Goal: Transaction & Acquisition: Register for event/course

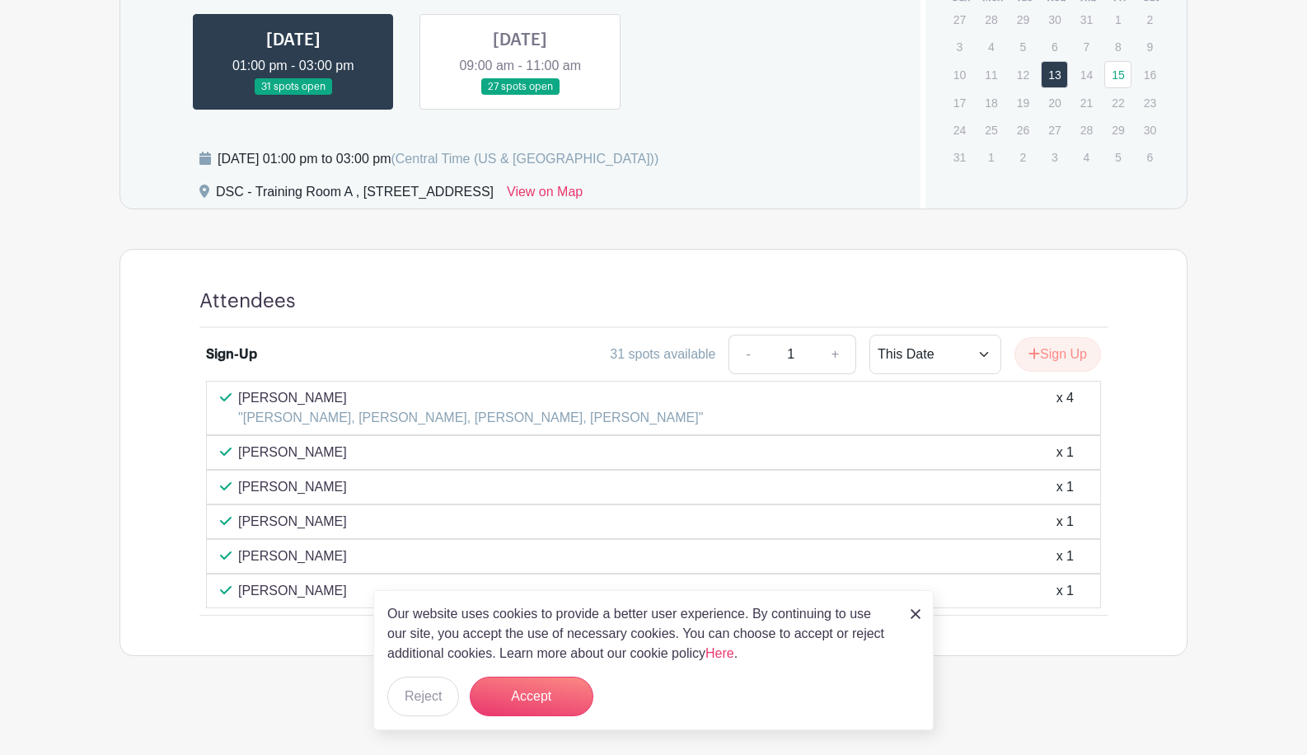
scroll to position [827, 0]
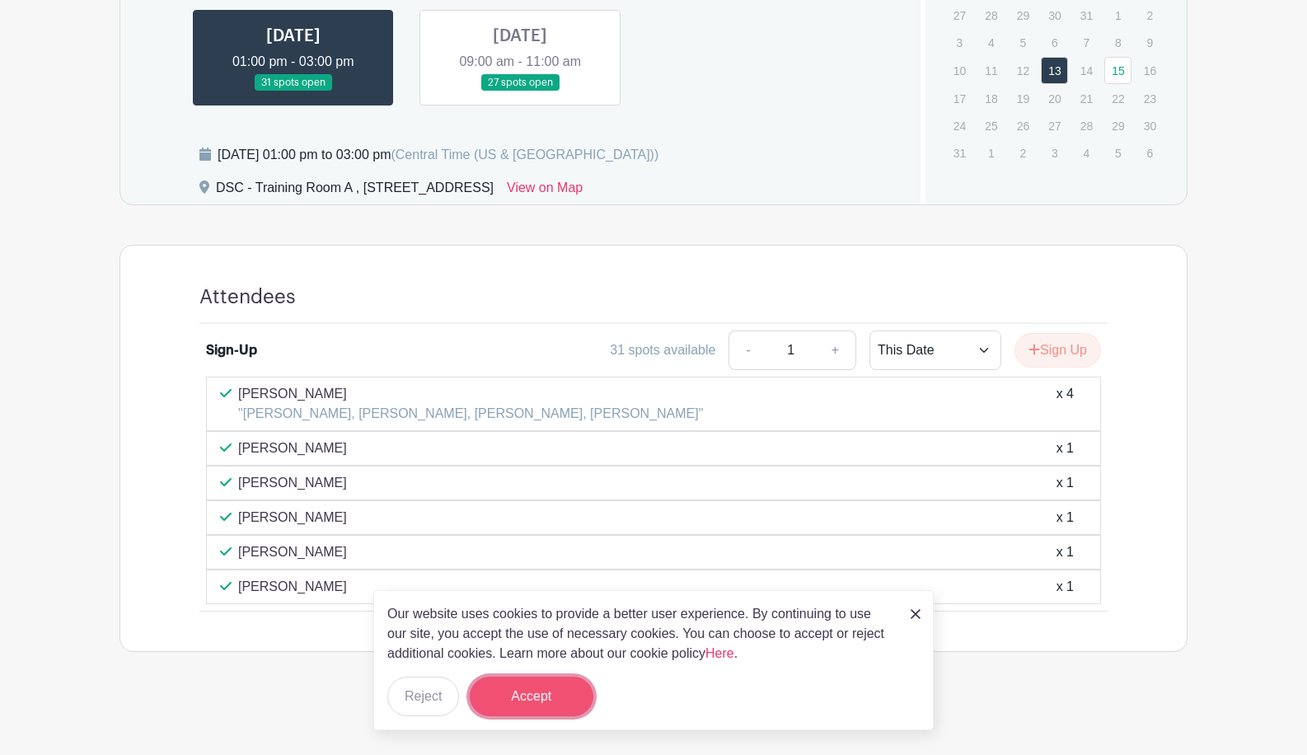
click at [522, 690] on button "Accept" at bounding box center [532, 697] width 124 height 40
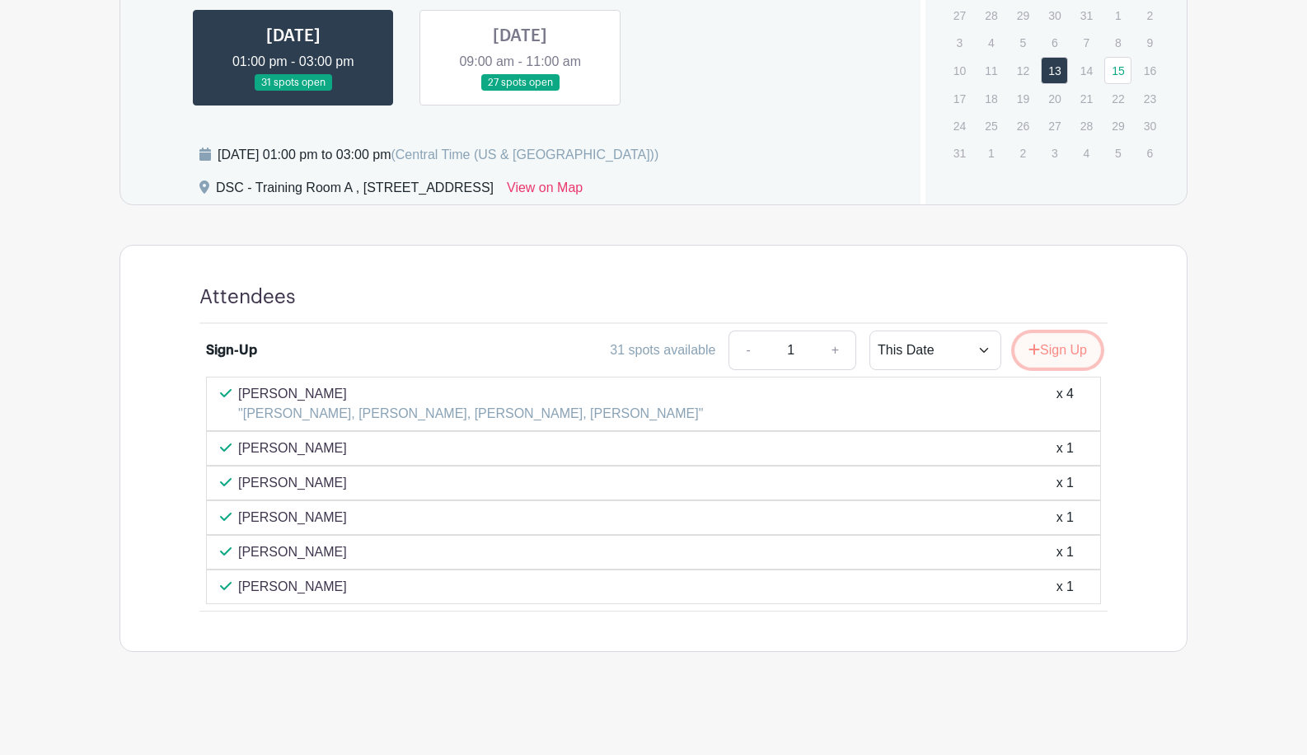
click at [1071, 345] on button "Sign Up" at bounding box center [1058, 350] width 87 height 35
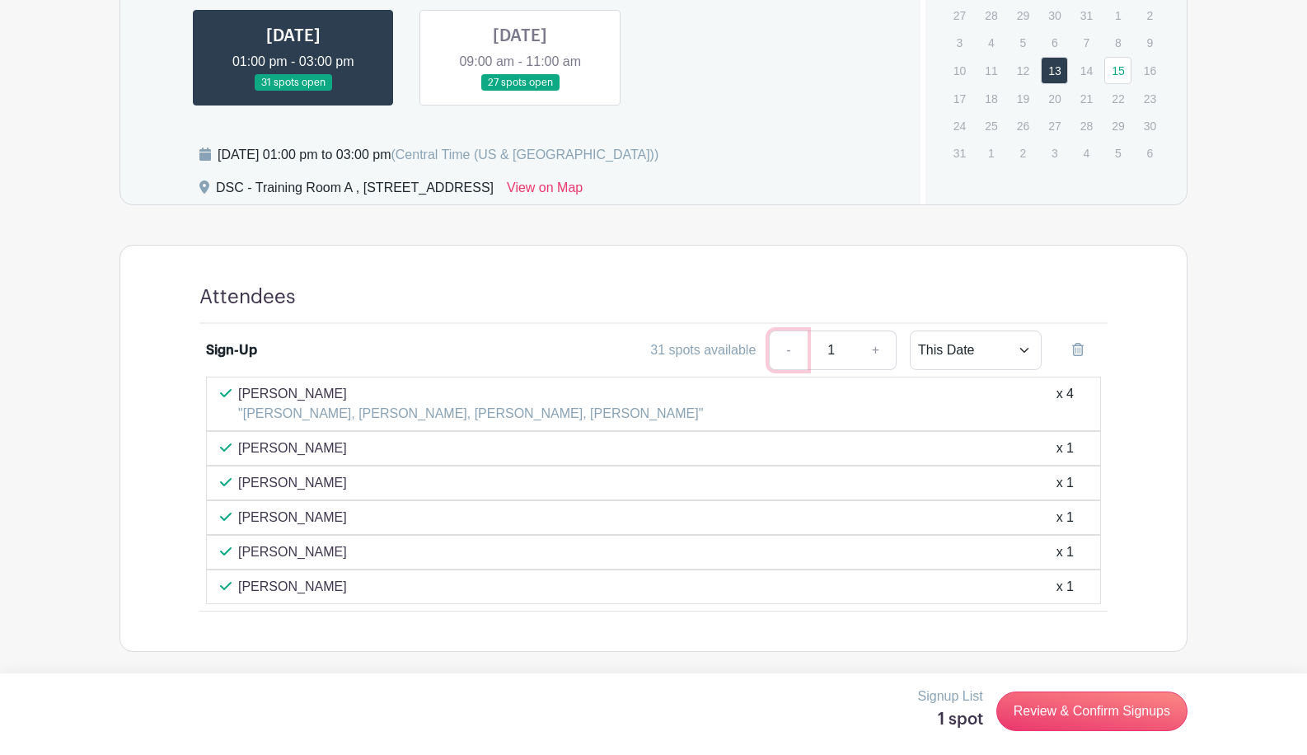
click at [777, 354] on link "-" at bounding box center [788, 351] width 38 height 40
click at [794, 354] on link "-" at bounding box center [788, 351] width 38 height 40
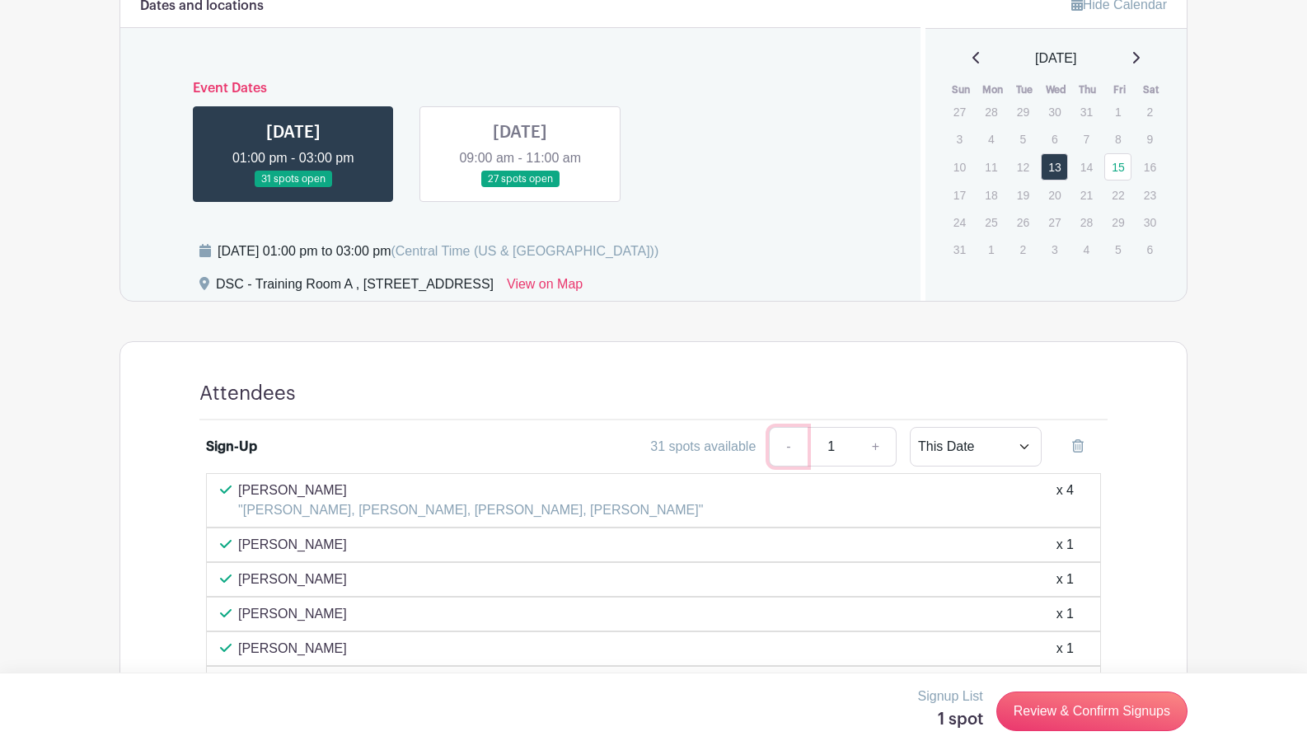
scroll to position [579, 0]
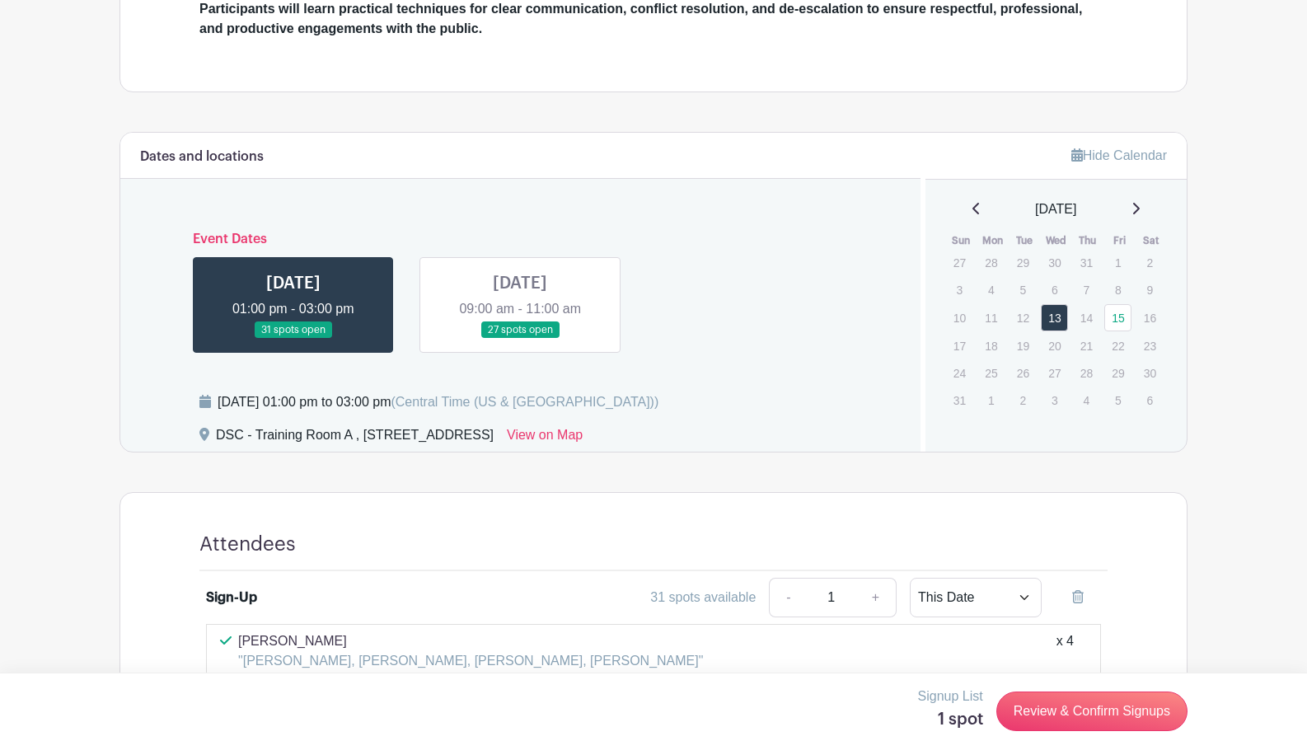
click at [520, 339] on link at bounding box center [520, 339] width 0 height 0
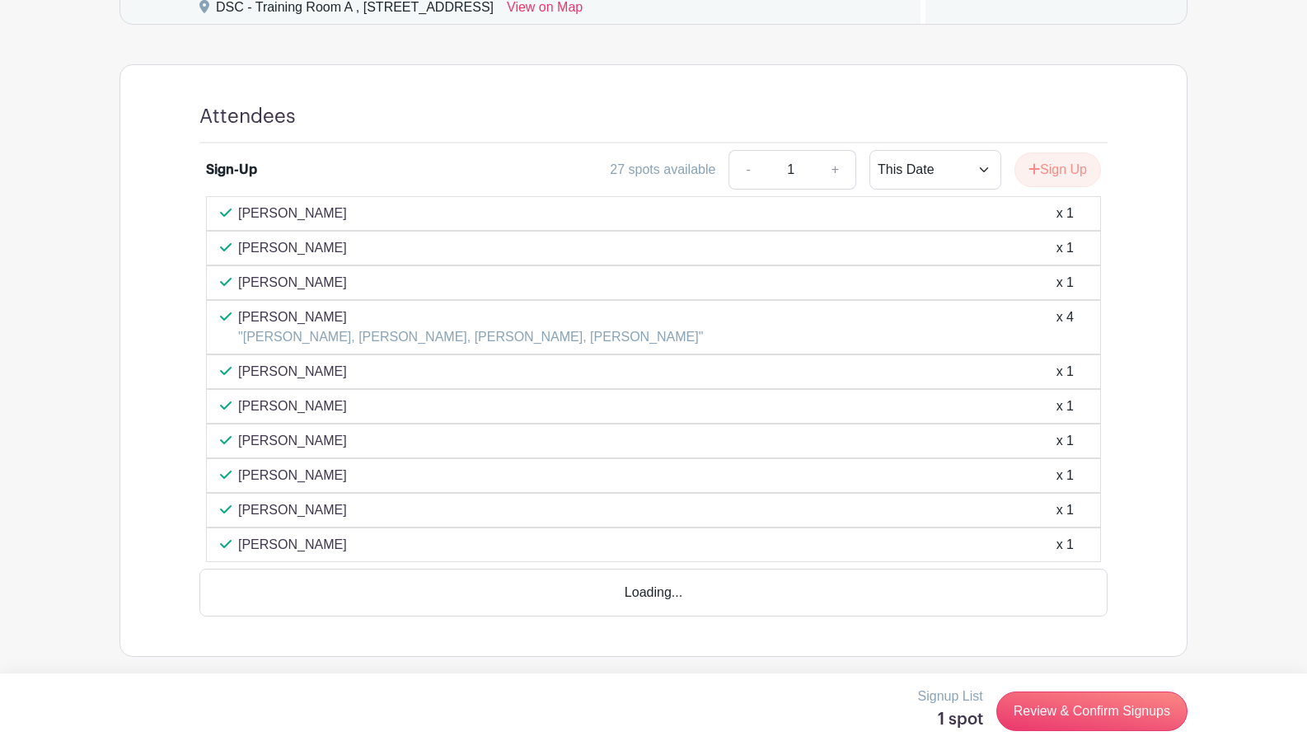
scroll to position [965, 0]
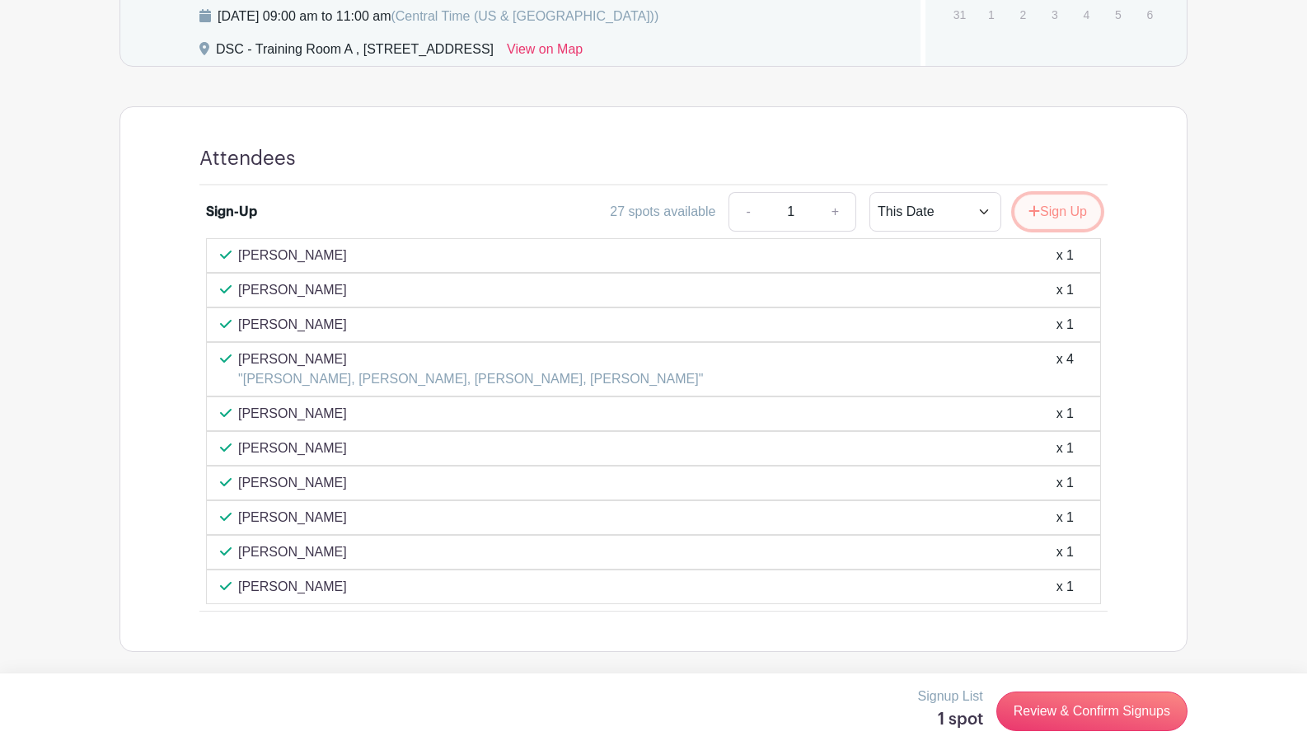
click at [1042, 213] on button "Sign Up" at bounding box center [1058, 212] width 87 height 35
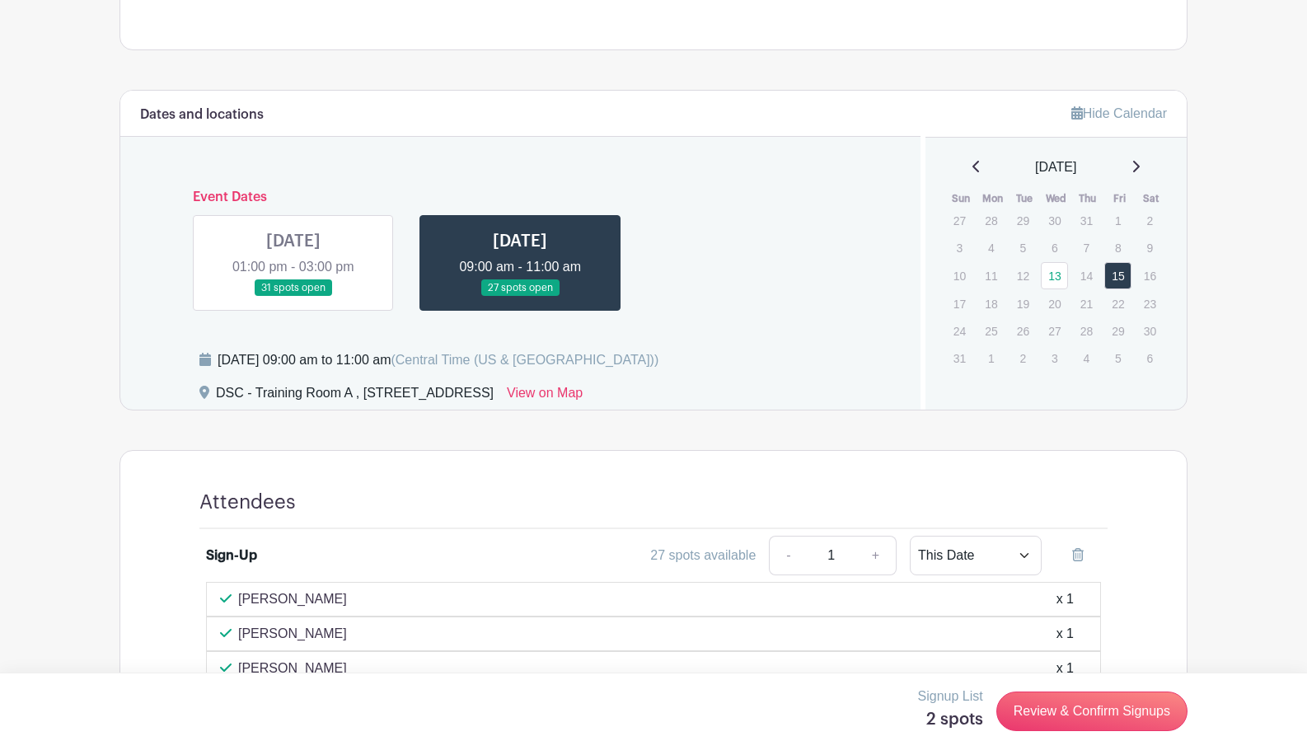
scroll to position [553, 0]
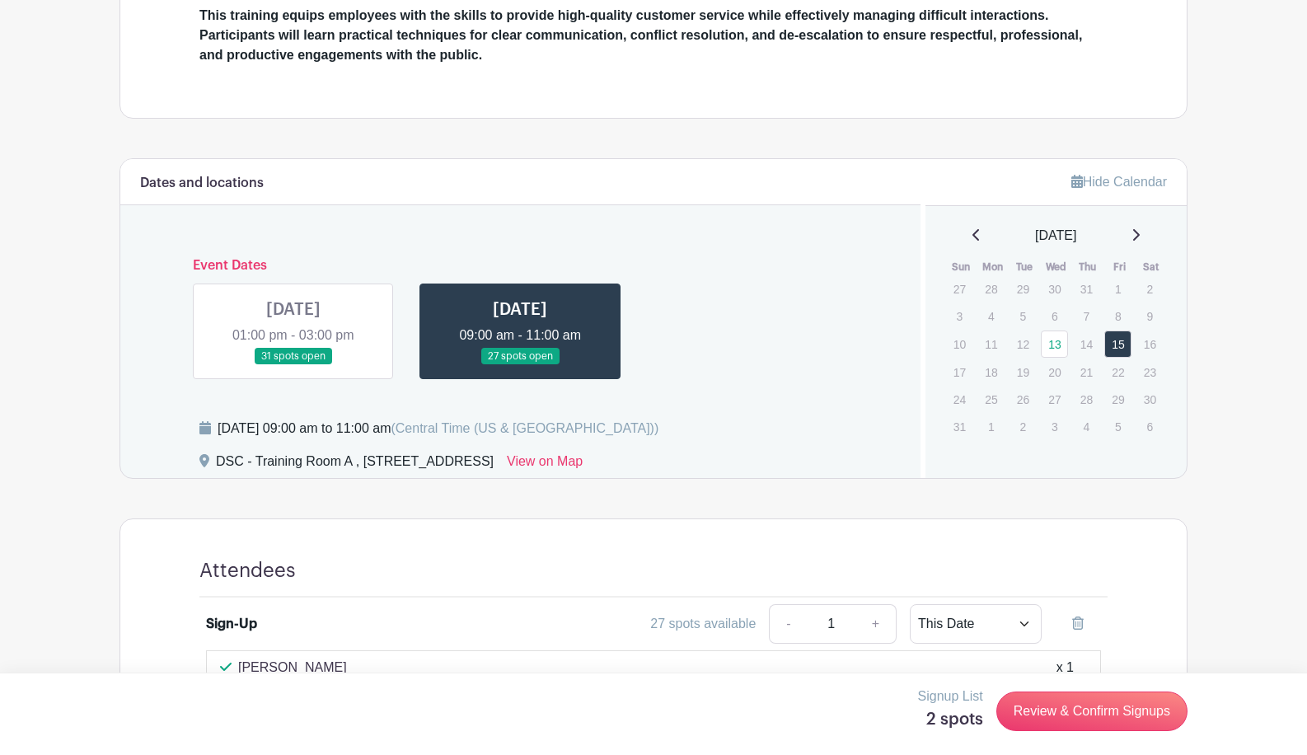
click at [293, 365] on link at bounding box center [293, 365] width 0 height 0
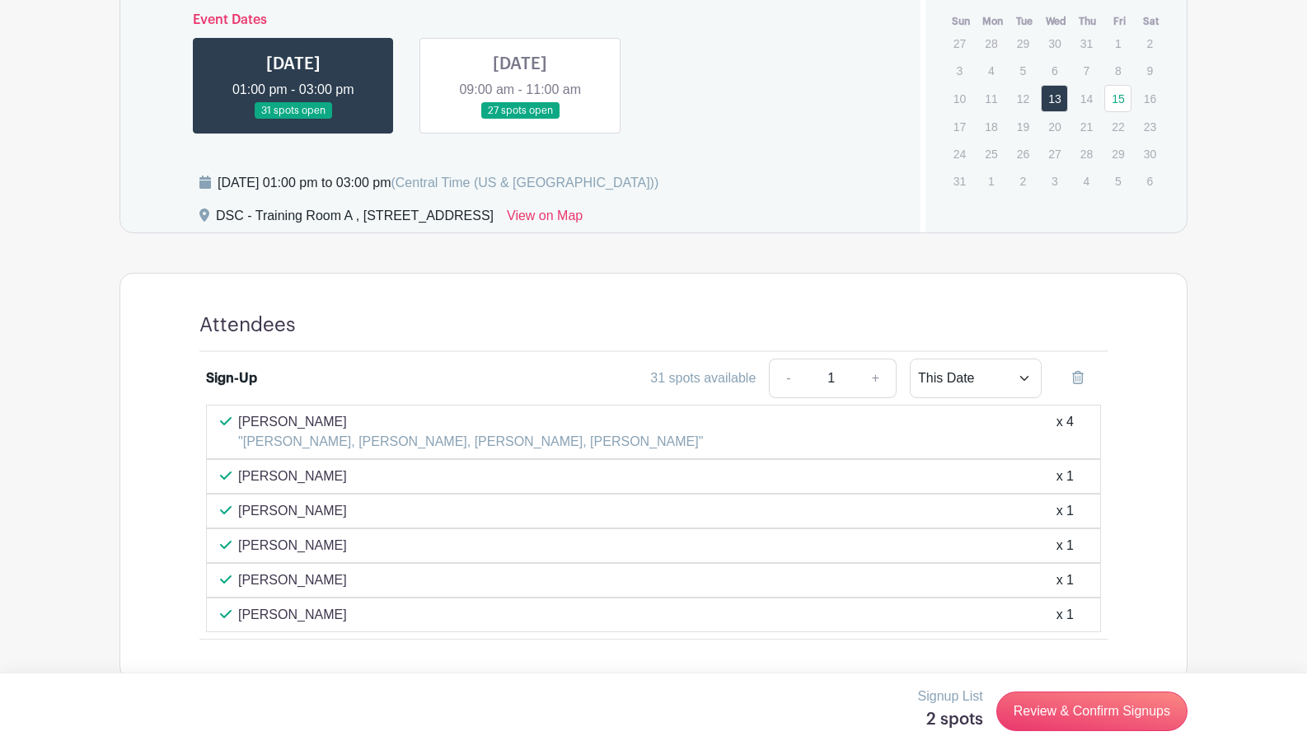
scroll to position [800, 0]
click at [1084, 377] on link at bounding box center [1078, 377] width 46 height 40
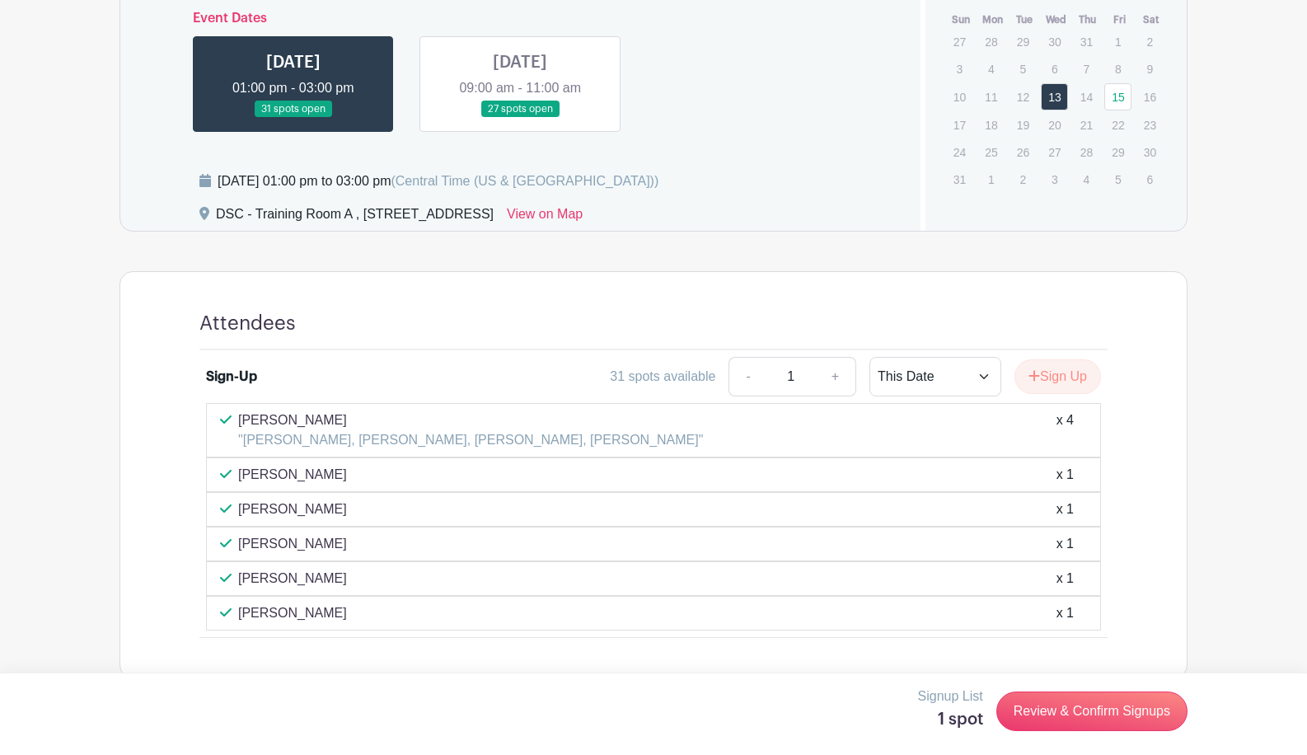
click at [520, 118] on link at bounding box center [520, 118] width 0 height 0
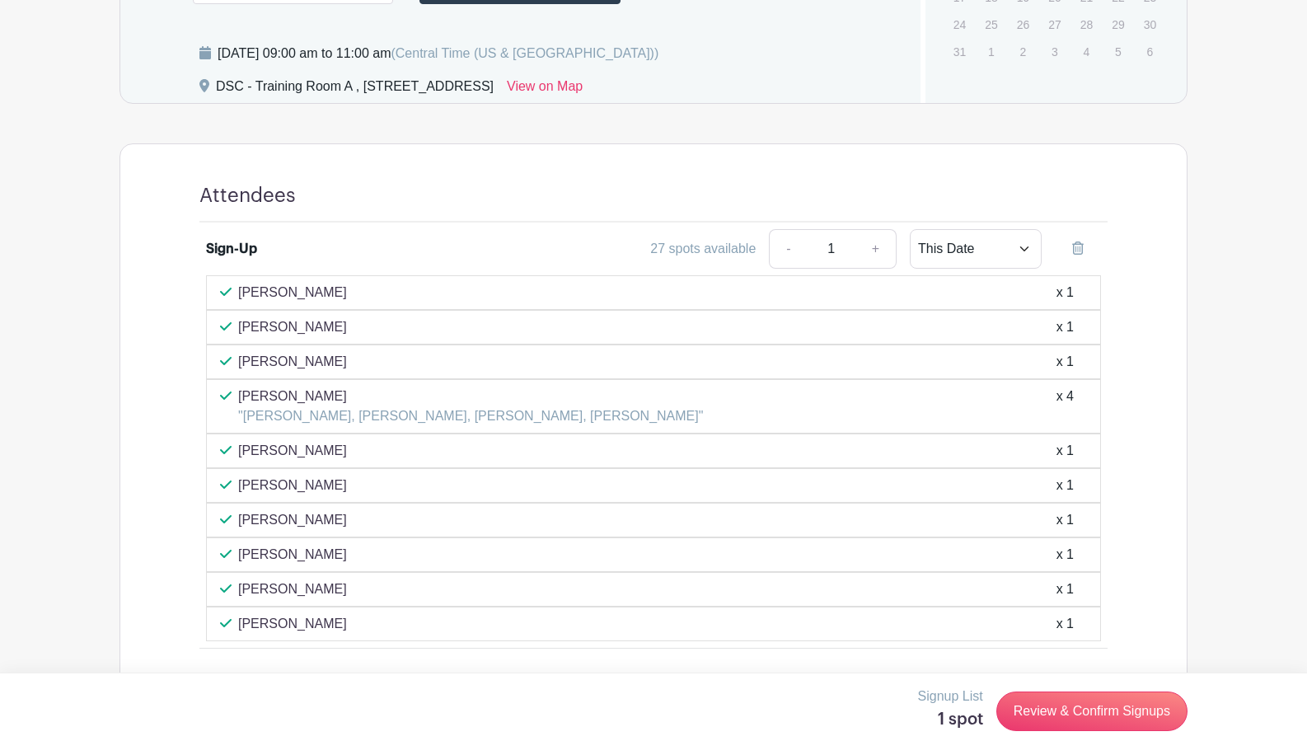
scroll to position [965, 0]
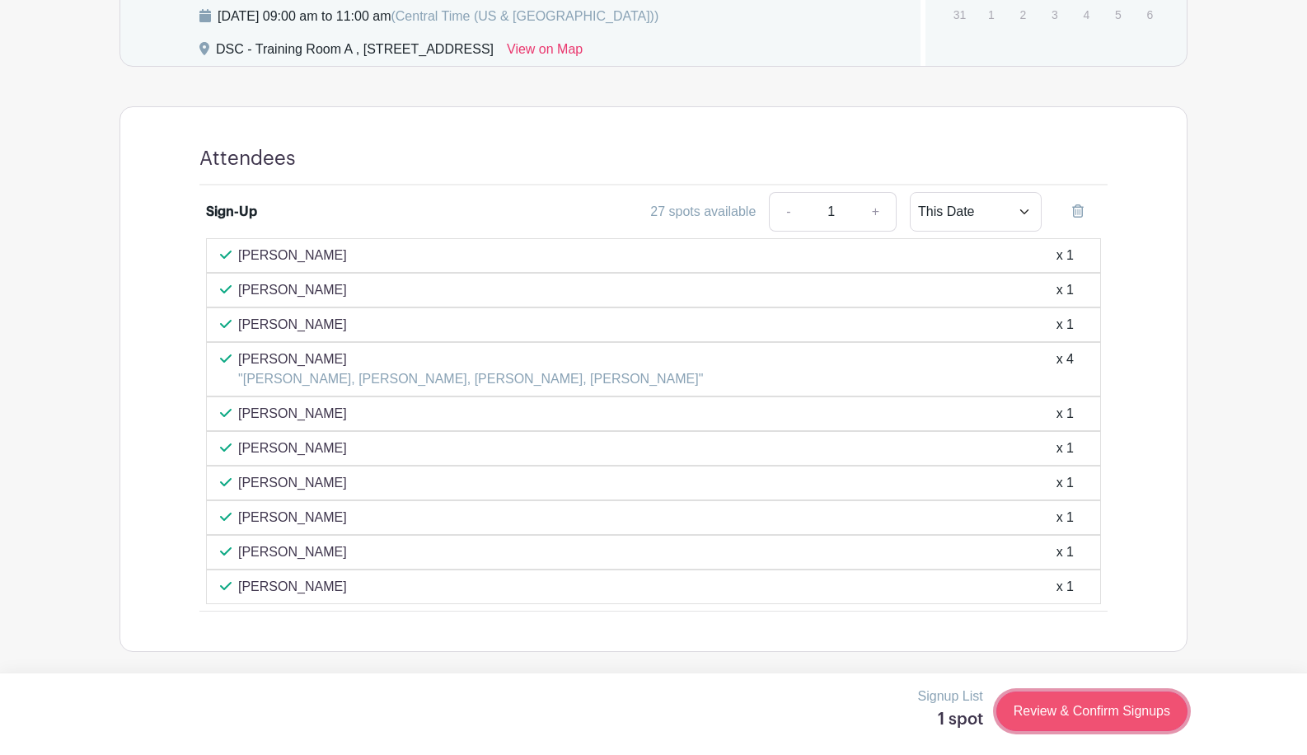
click at [1075, 715] on link "Review & Confirm Signups" at bounding box center [1091, 712] width 191 height 40
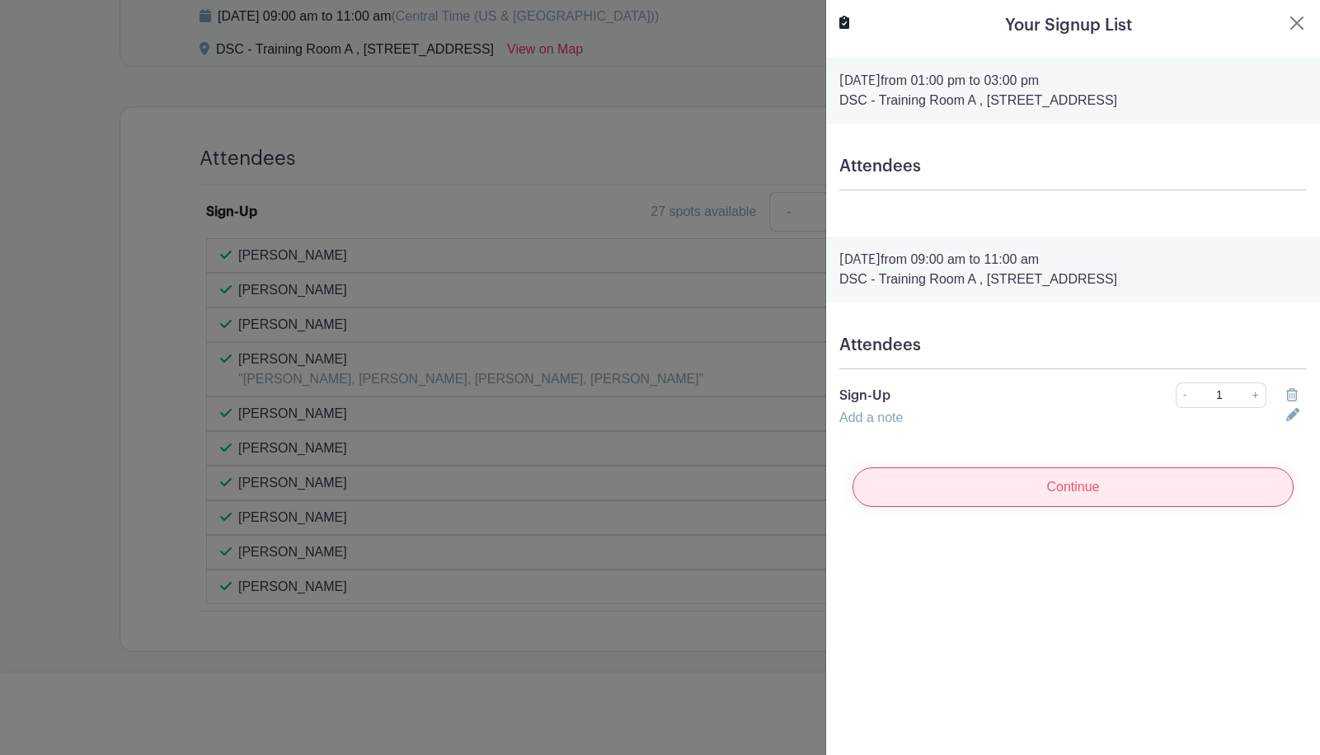
click at [1041, 488] on input "Continue" at bounding box center [1072, 487] width 441 height 40
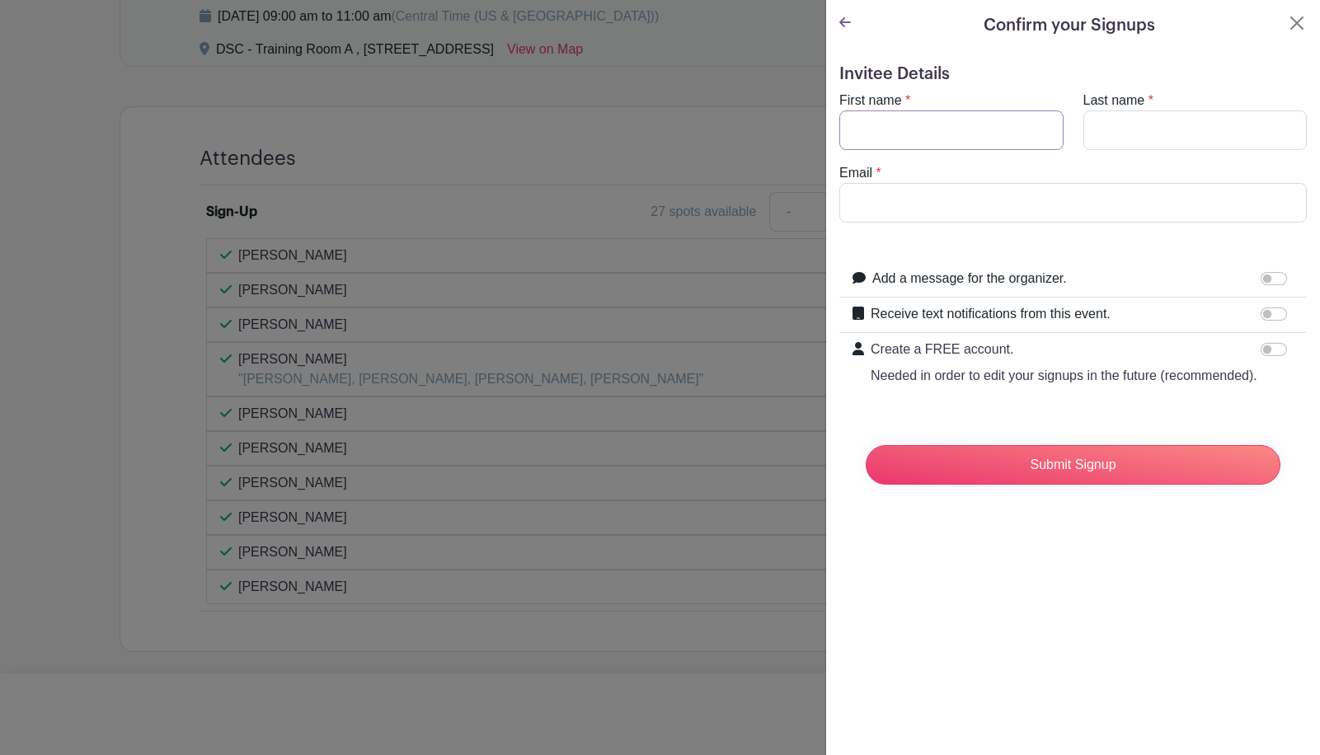
click at [896, 131] on input "First name" at bounding box center [951, 130] width 224 height 40
type input "[GEOGRAPHIC_DATA]"
type input "[PERSON_NAME]"
click at [880, 190] on input "Email" at bounding box center [1072, 203] width 467 height 40
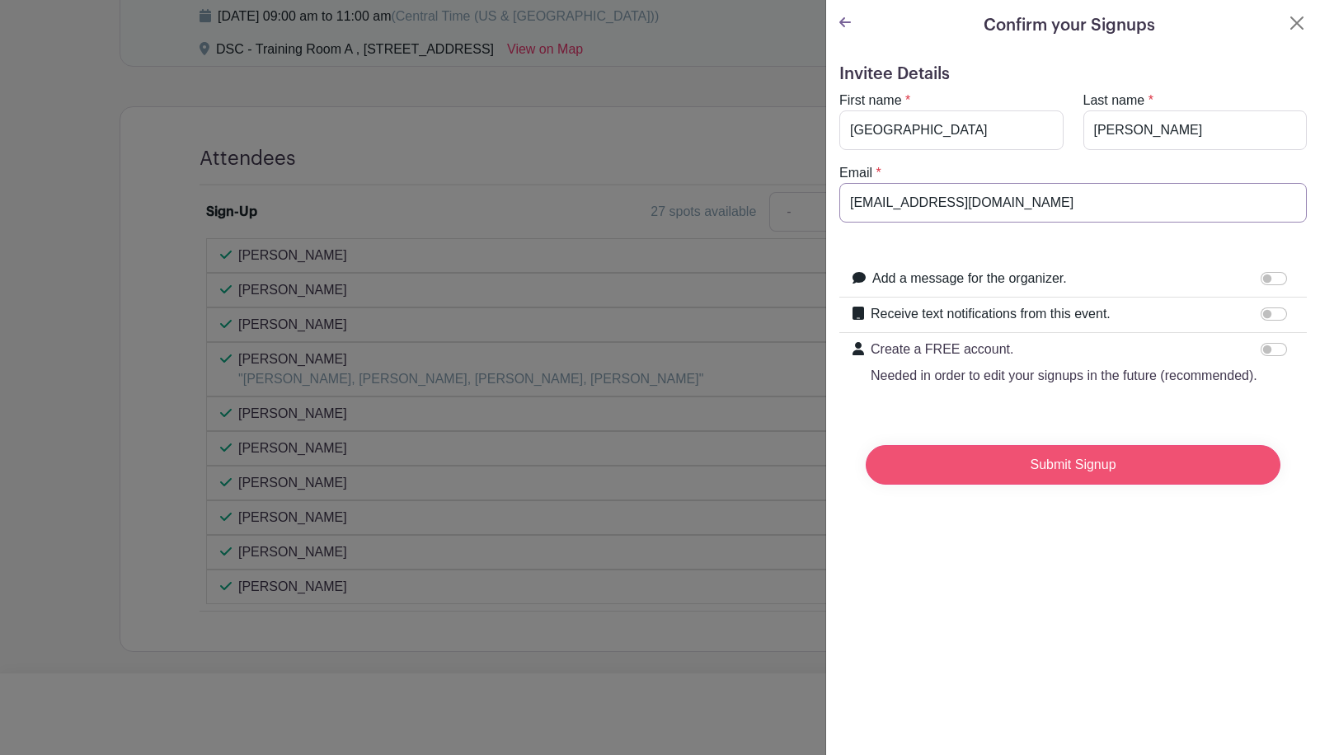
type input "[EMAIL_ADDRESS][DOMAIN_NAME]"
click at [1001, 485] on input "Submit Signup" at bounding box center [1072, 465] width 415 height 40
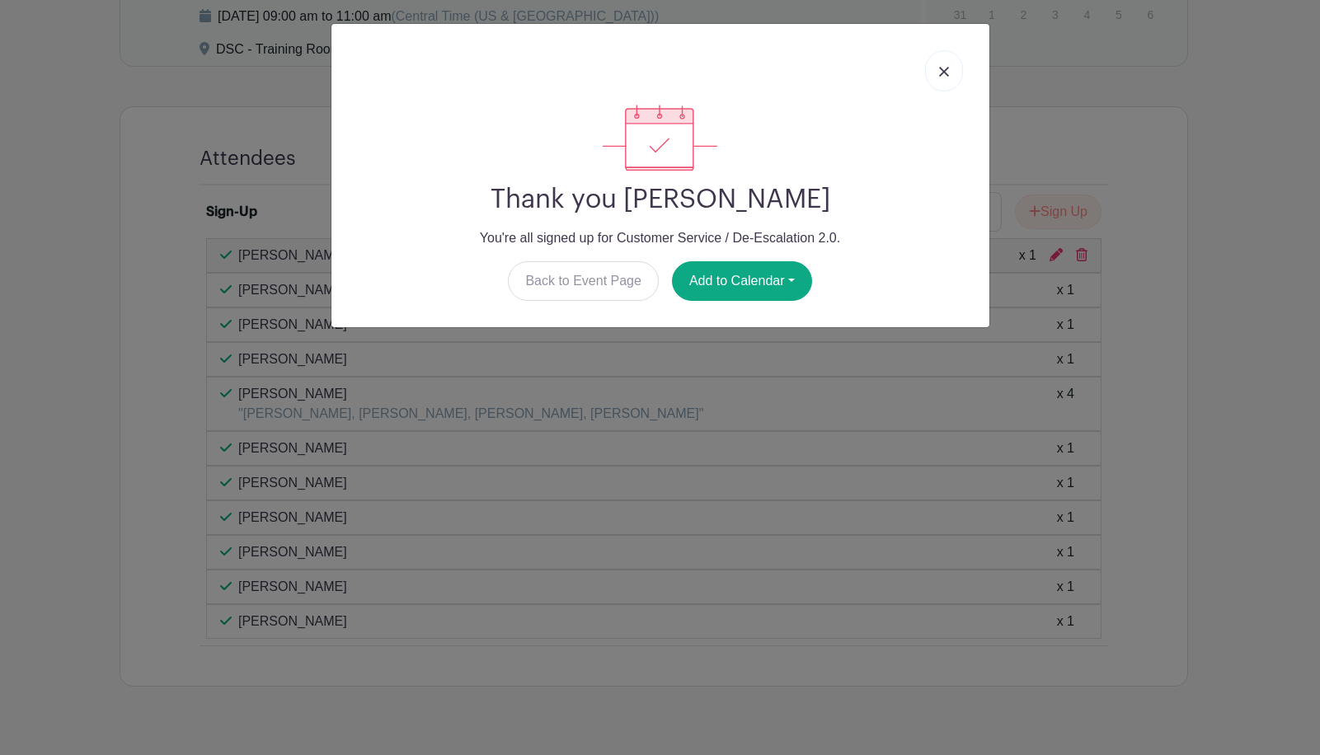
drag, startPoint x: 934, startPoint y: 78, endPoint x: 845, endPoint y: 55, distance: 92.0
click at [934, 78] on link at bounding box center [944, 70] width 38 height 41
